Goal: Information Seeking & Learning: Learn about a topic

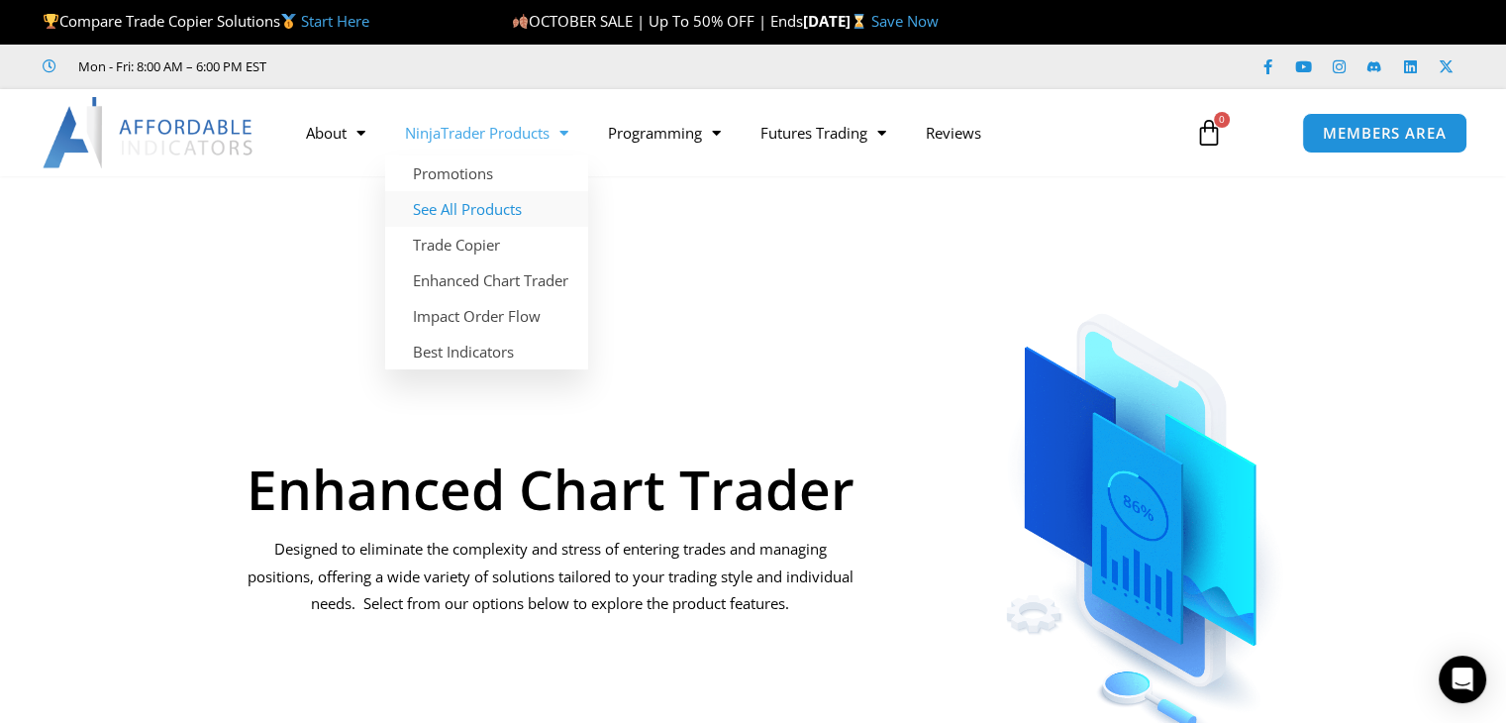
click at [474, 207] on link "See All Products" at bounding box center [486, 209] width 203 height 36
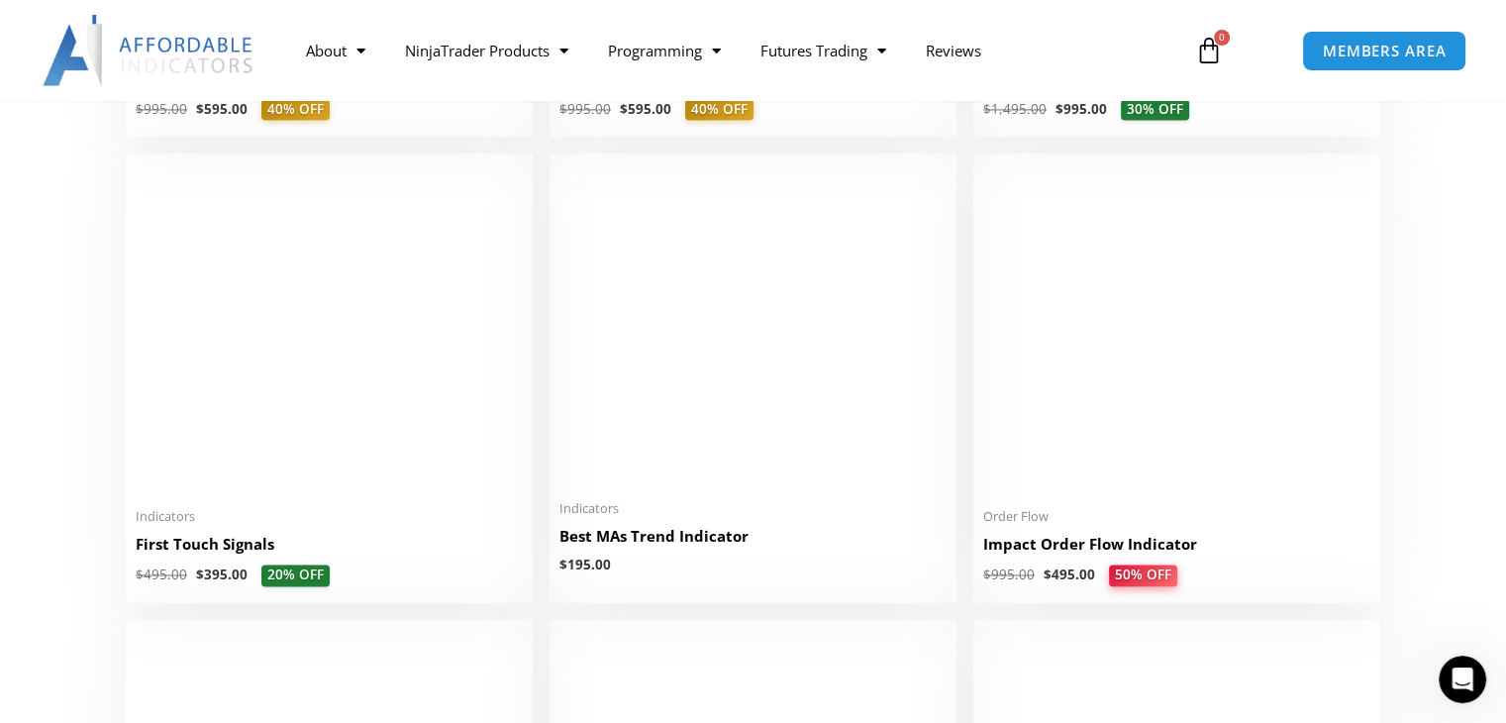
scroll to position [3168, 0]
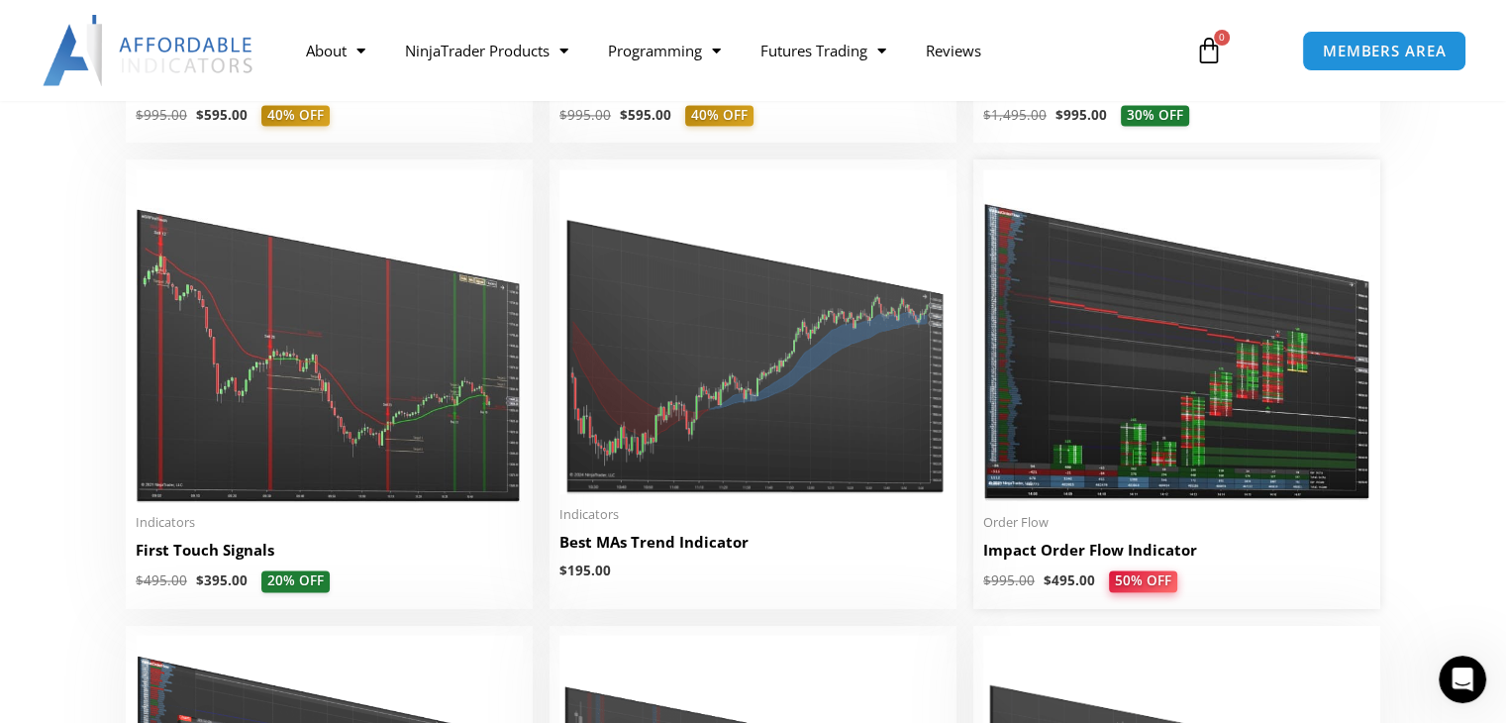
click at [1195, 409] on img at bounding box center [1176, 335] width 387 height 333
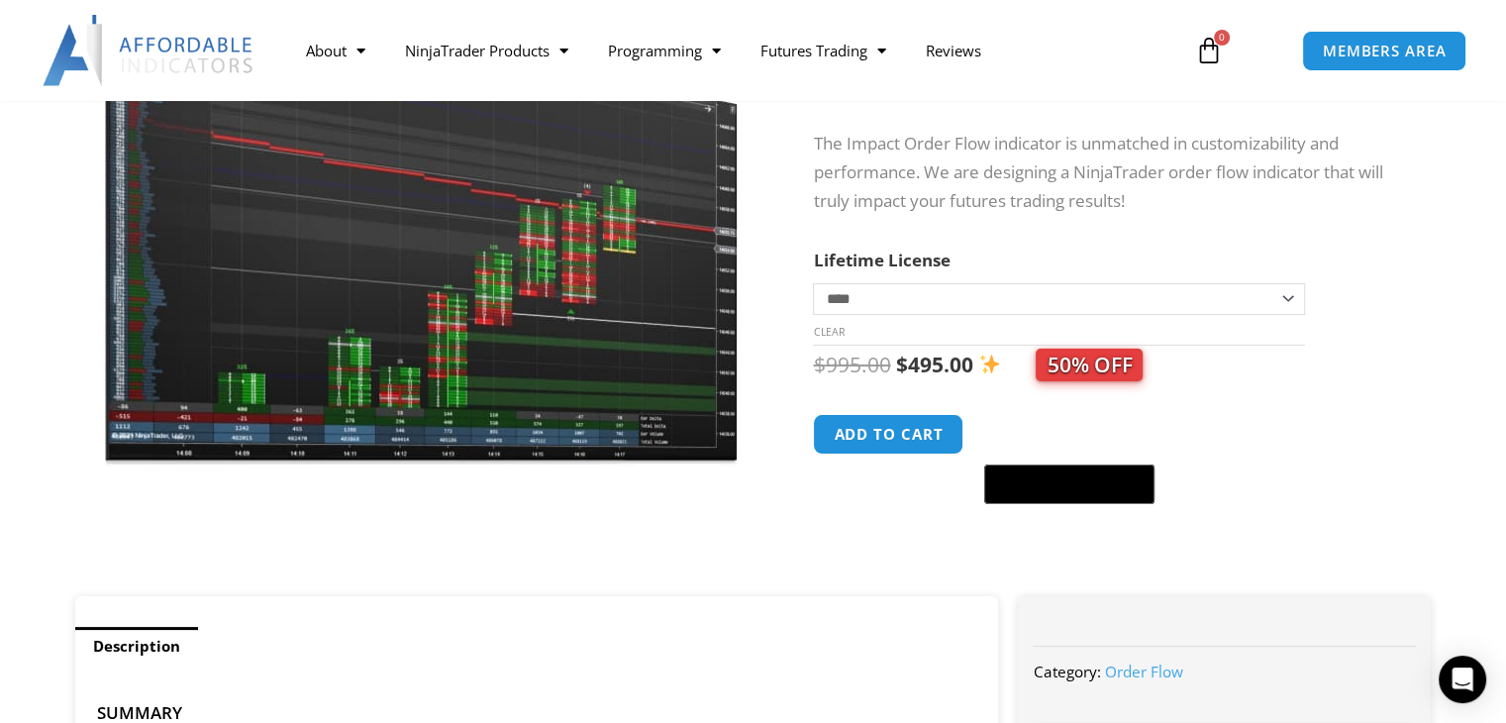
scroll to position [297, 0]
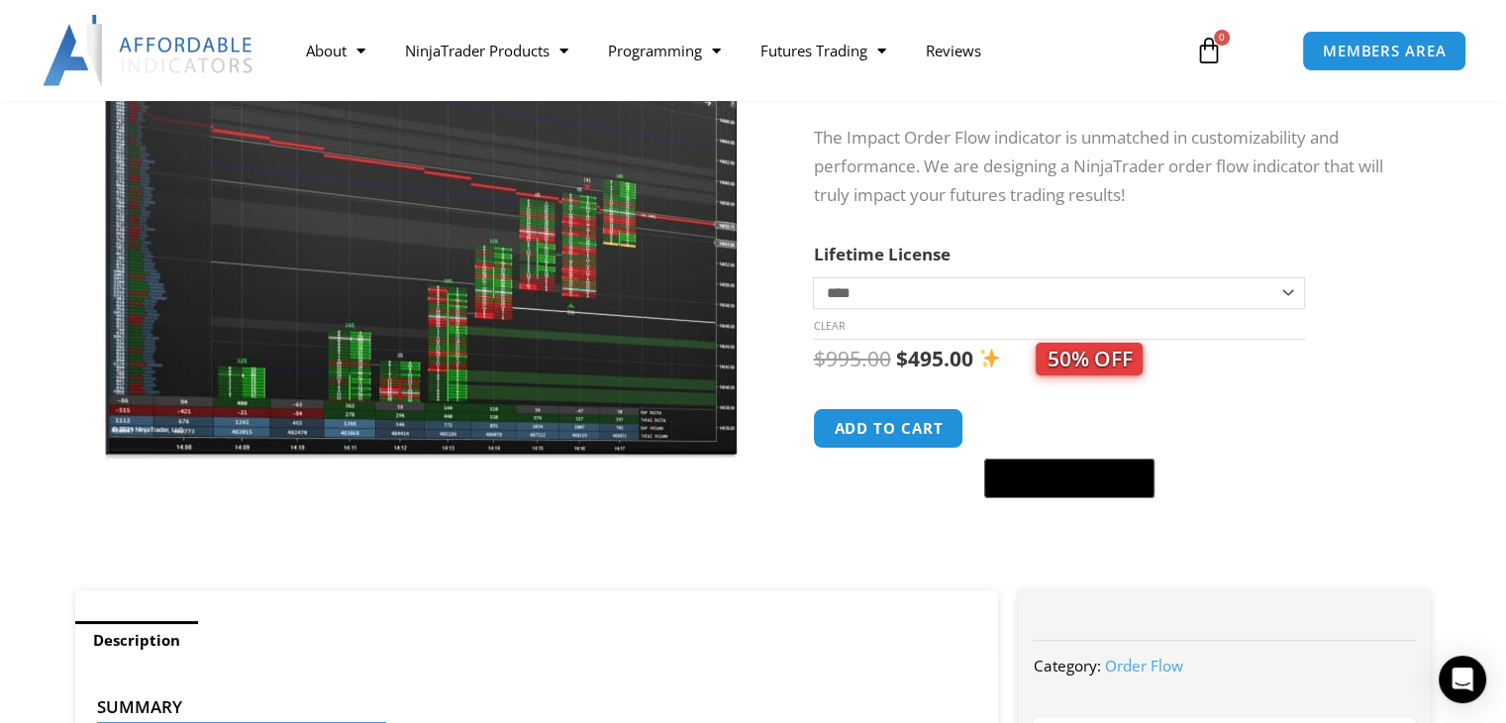
click at [547, 389] on img at bounding box center [421, 188] width 637 height 548
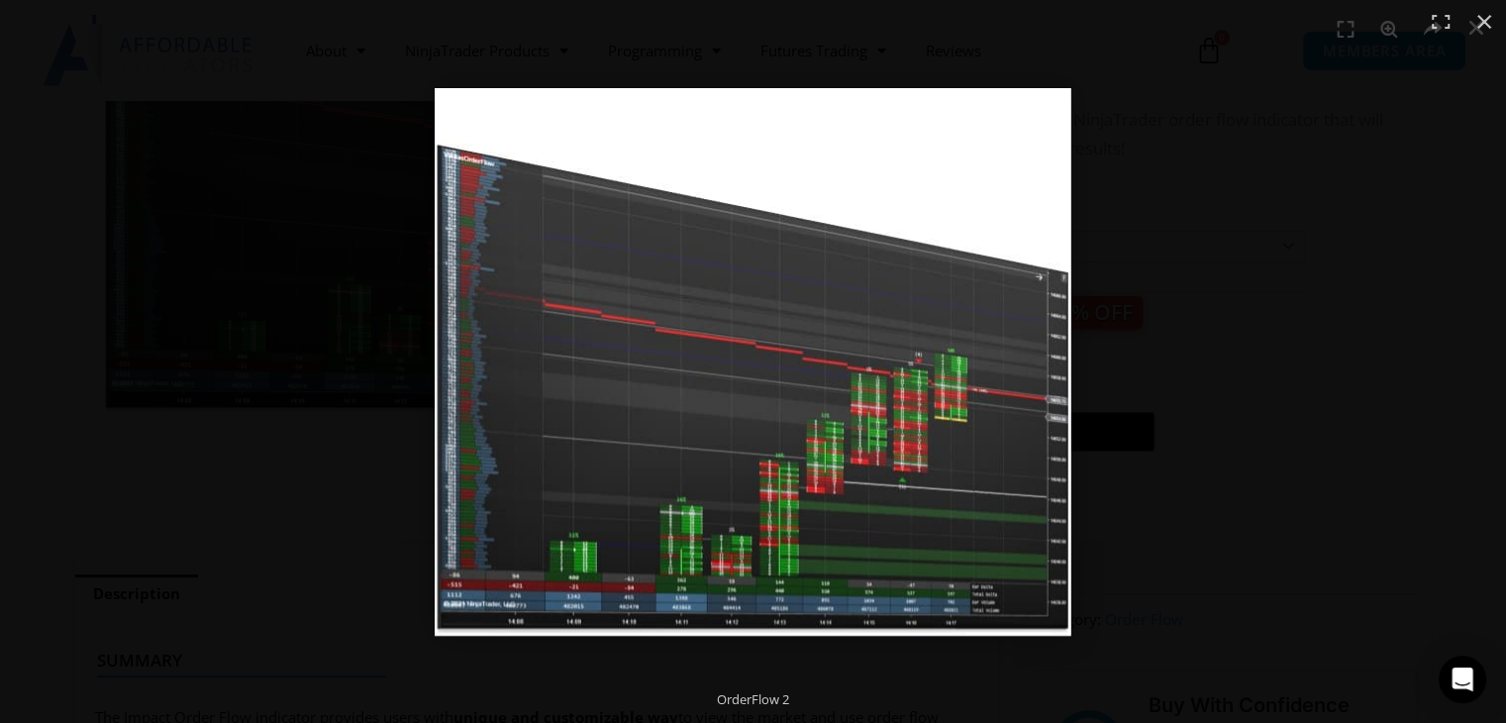
scroll to position [198, 0]
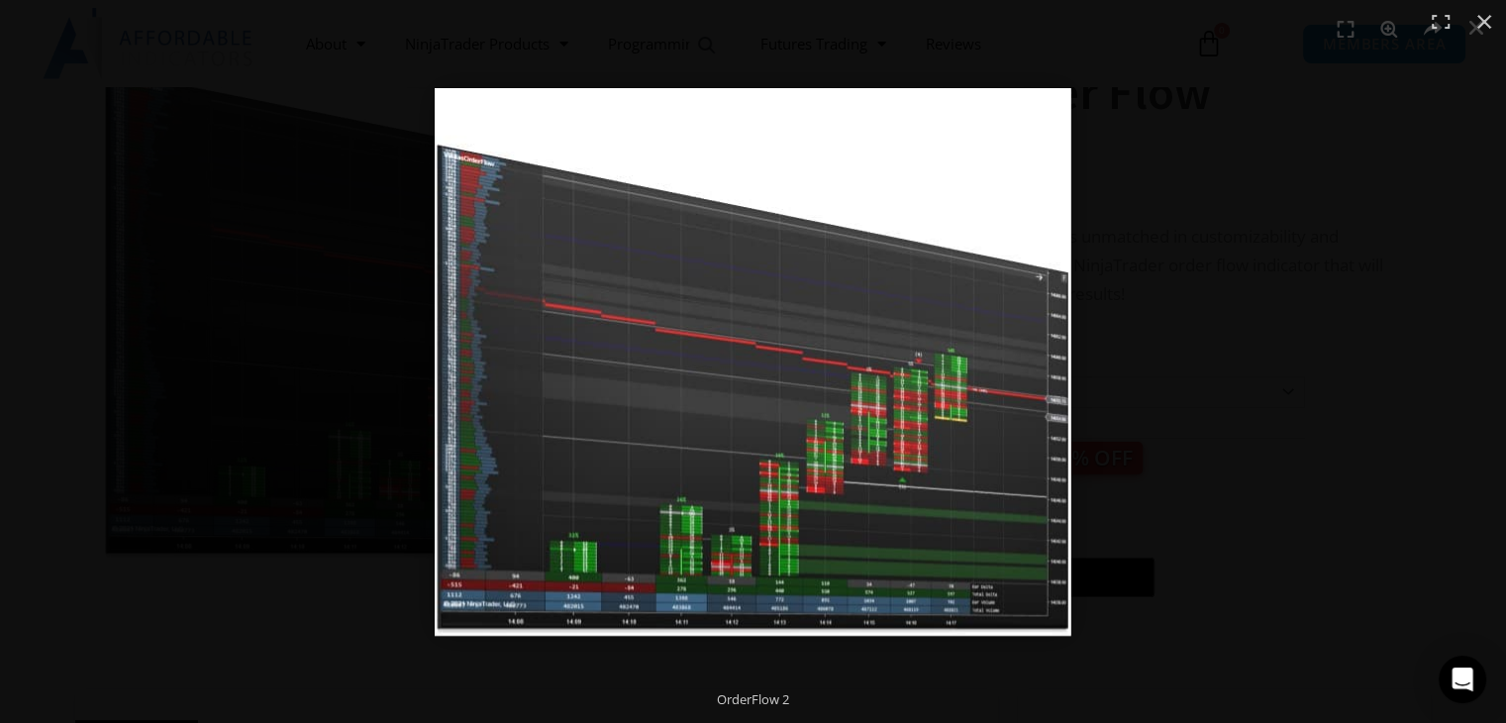
click at [1326, 285] on div "Full screen image" at bounding box center [1083, 399] width 1297 height 623
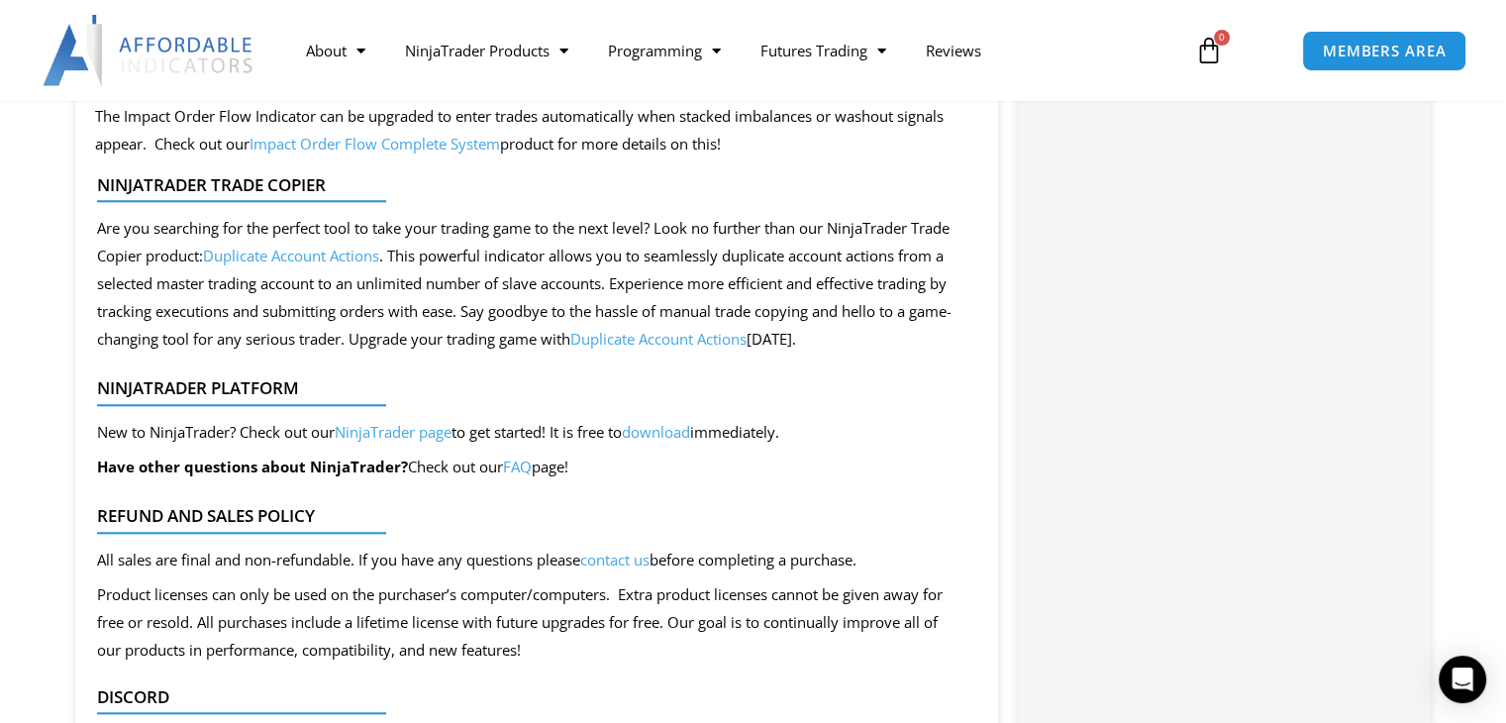
scroll to position [1980, 0]
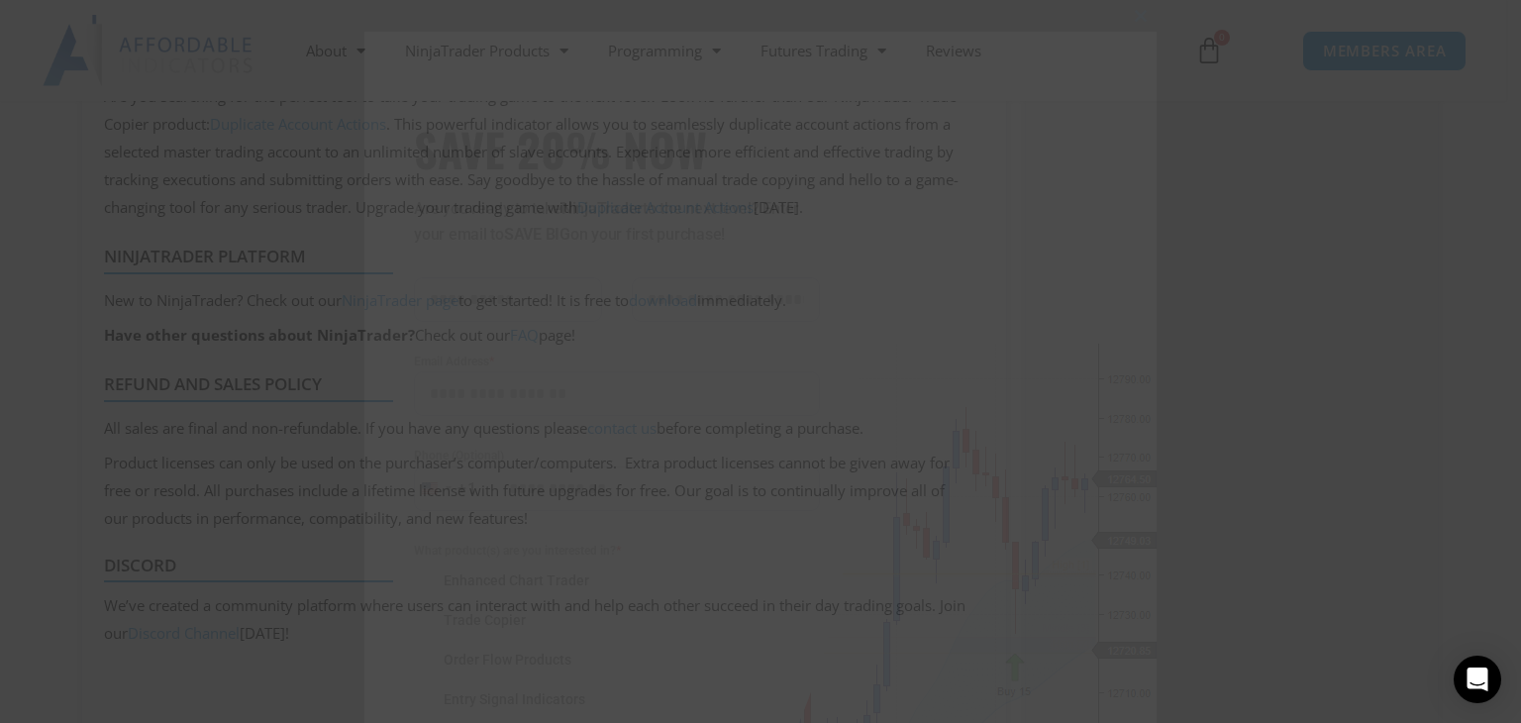
click at [1192, 181] on div "Close this module SAVE 20% NOW Are you ready to take NinjaTrader to the next le…" at bounding box center [760, 361] width 1521 height 723
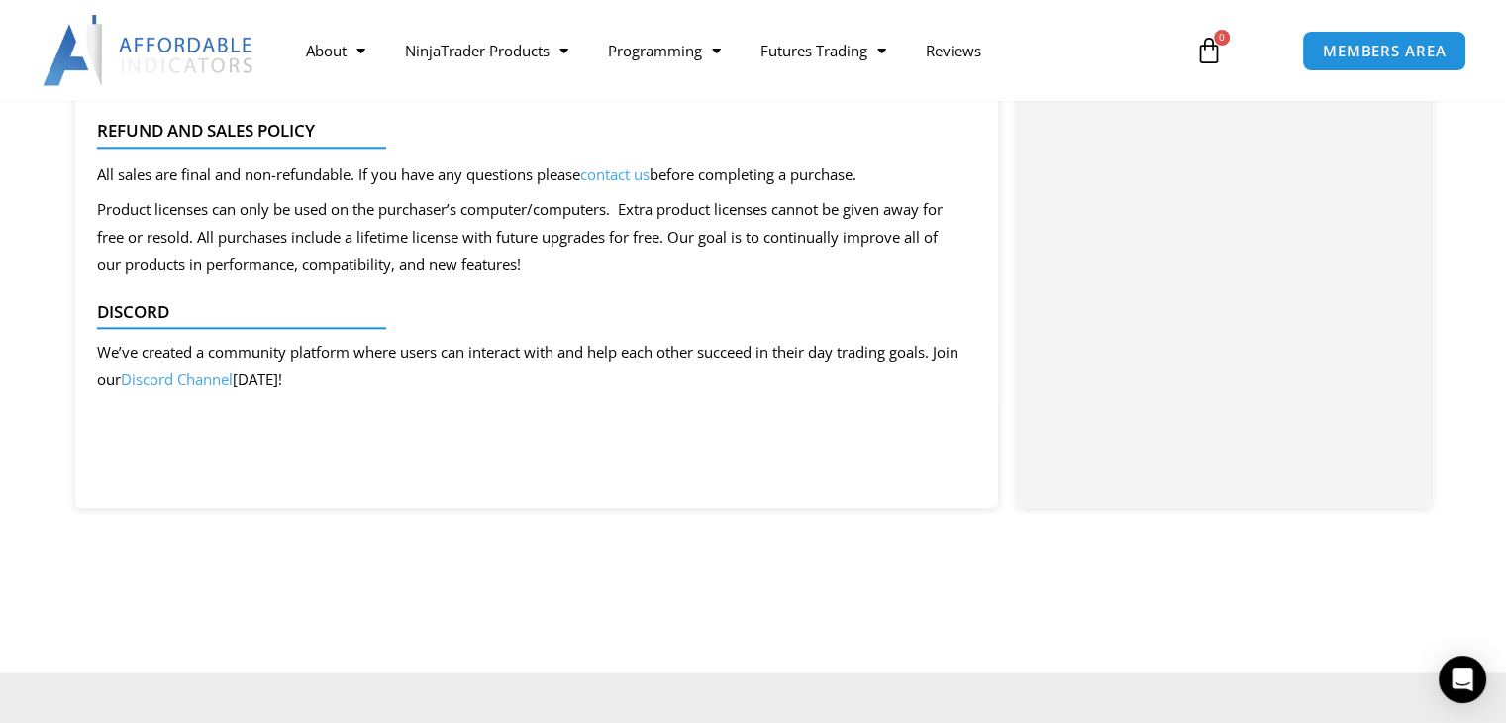
scroll to position [2277, 0]
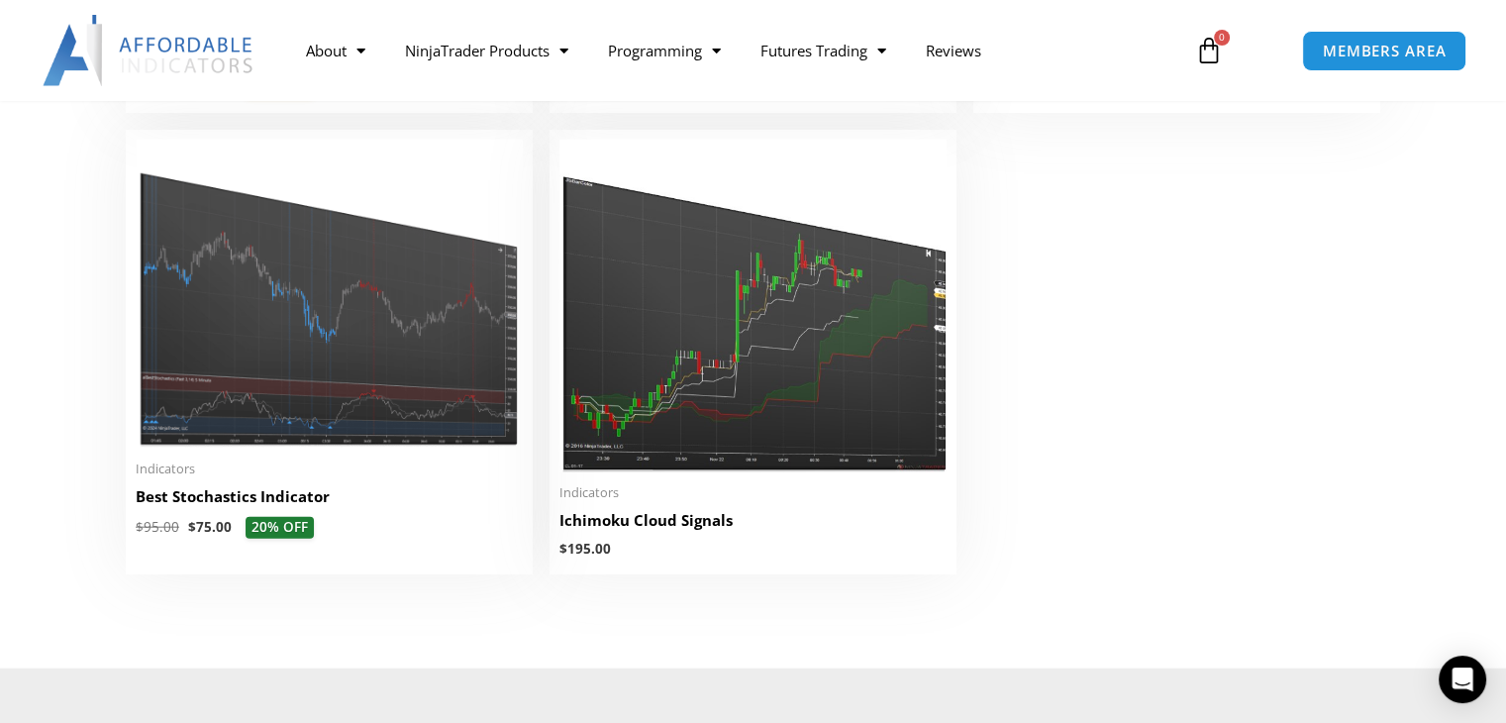
scroll to position [4837, 0]
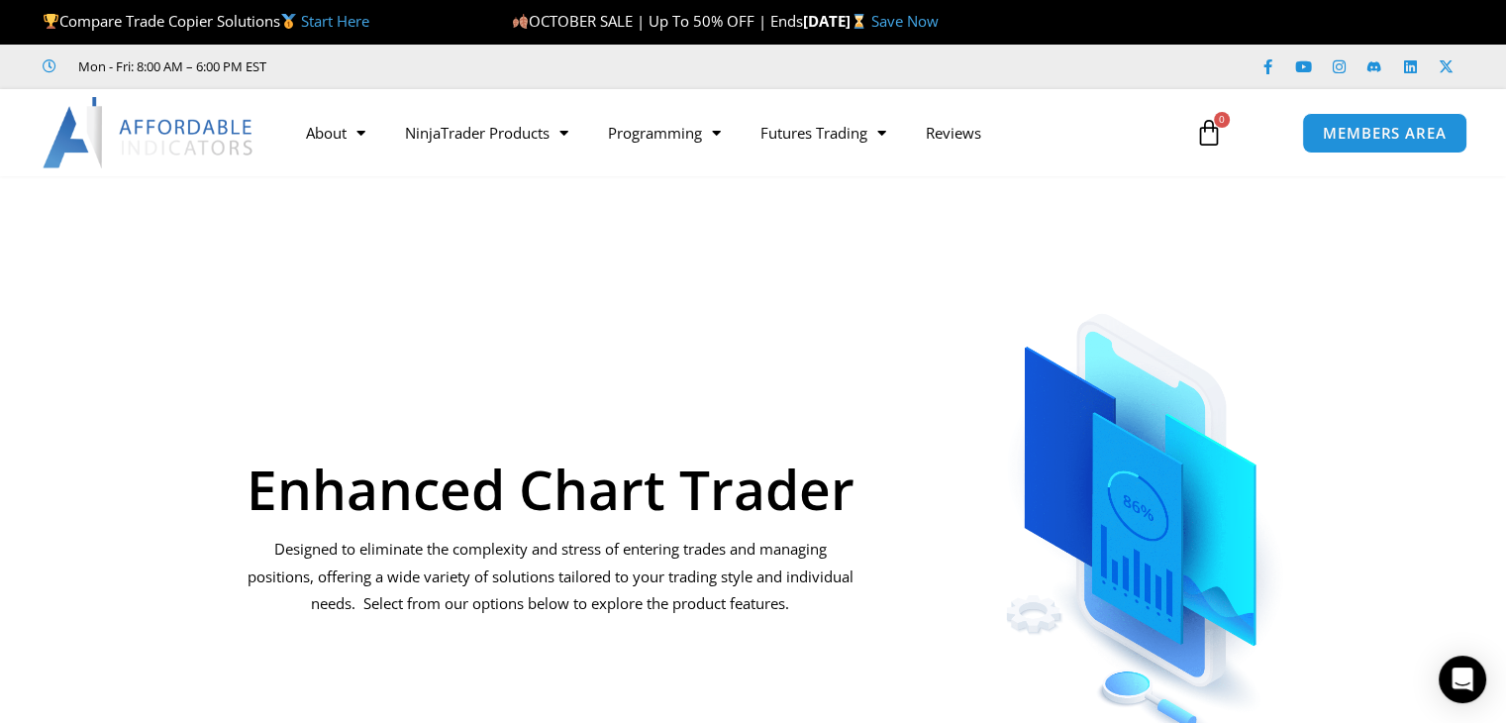
click at [230, 317] on div "Enhanced Chart Trader Designed to eliminate the complexity and stress of enteri…" at bounding box center [550, 497] width 641 height 522
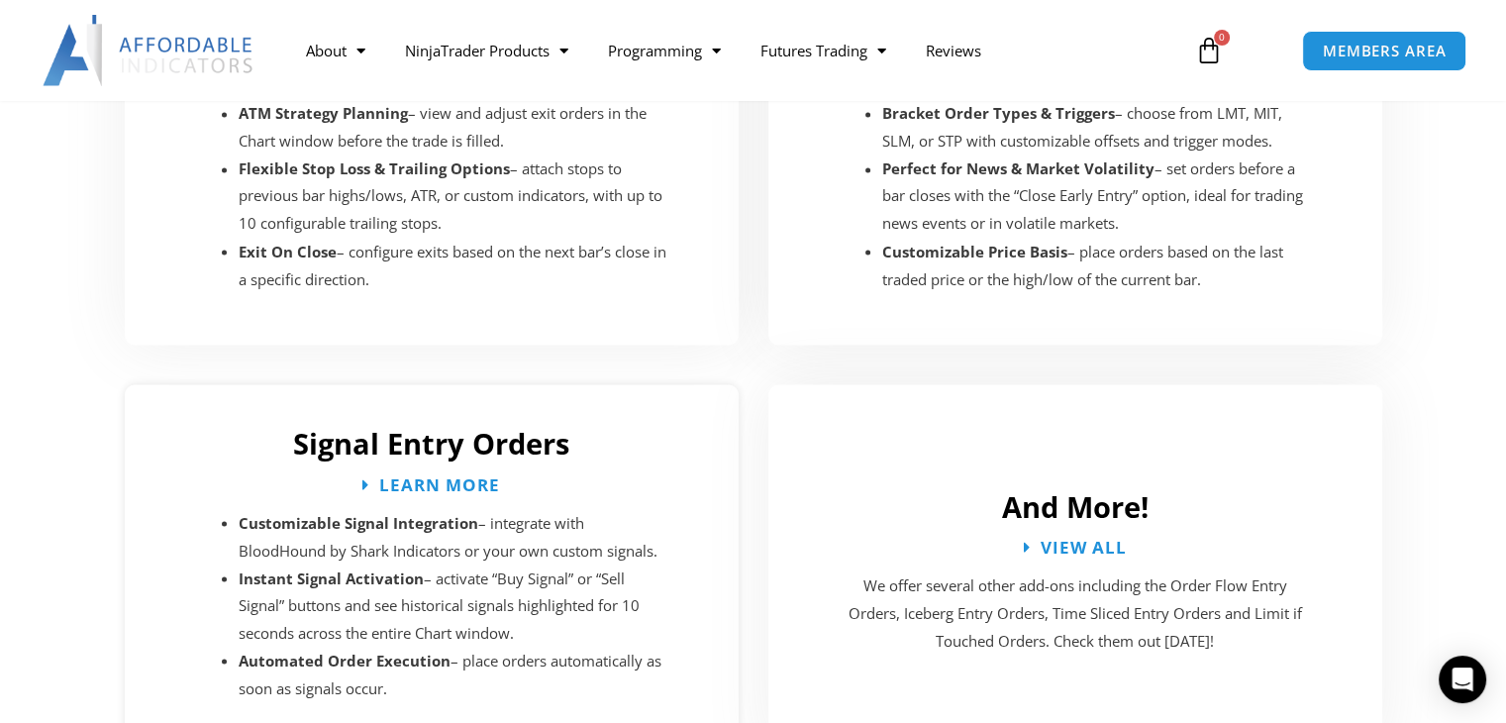
scroll to position [3564, 0]
